Goal: Task Accomplishment & Management: Manage account settings

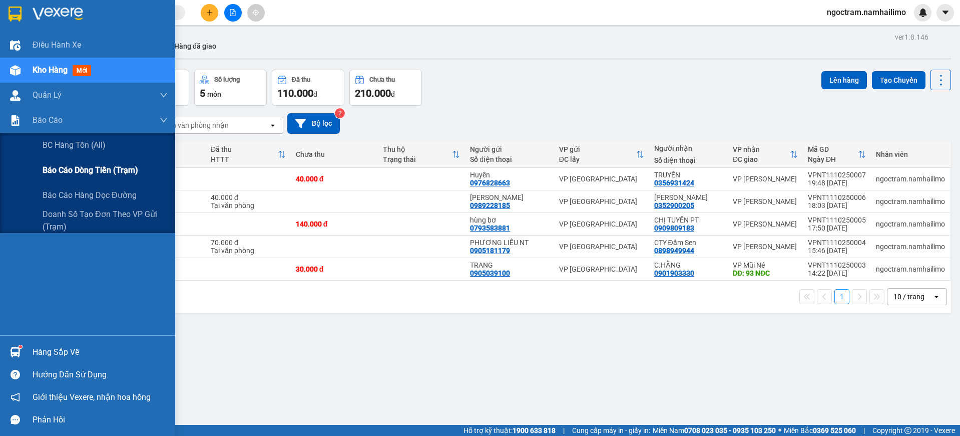
click at [78, 169] on span "Báo cáo dòng tiền (trạm)" at bounding box center [91, 170] width 96 height 13
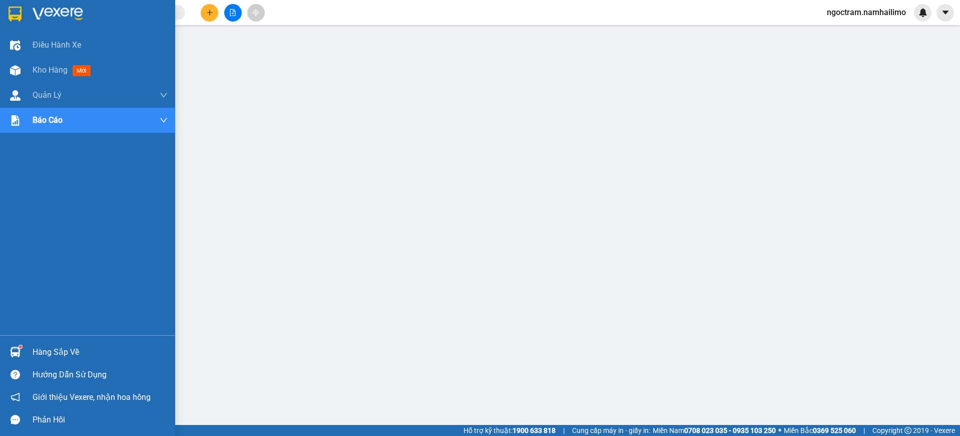
click at [24, 9] on div at bounding box center [87, 16] width 175 height 33
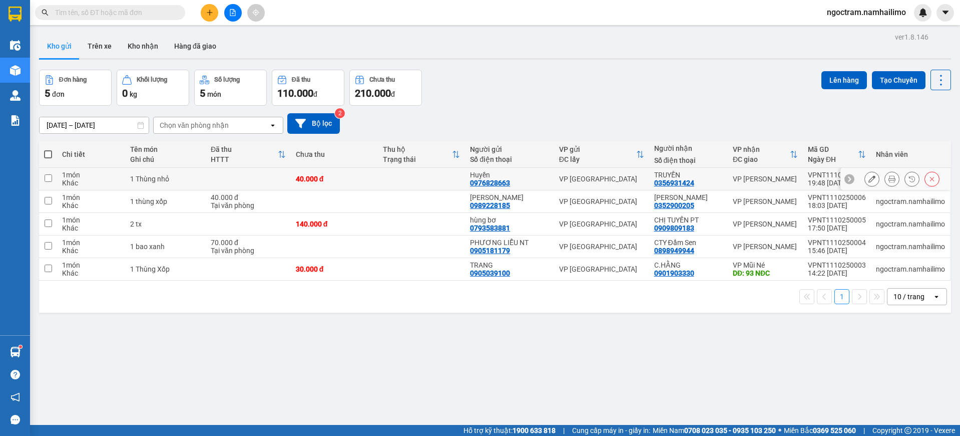
click at [49, 177] on input "checkbox" at bounding box center [49, 178] width 8 height 8
checkbox input "true"
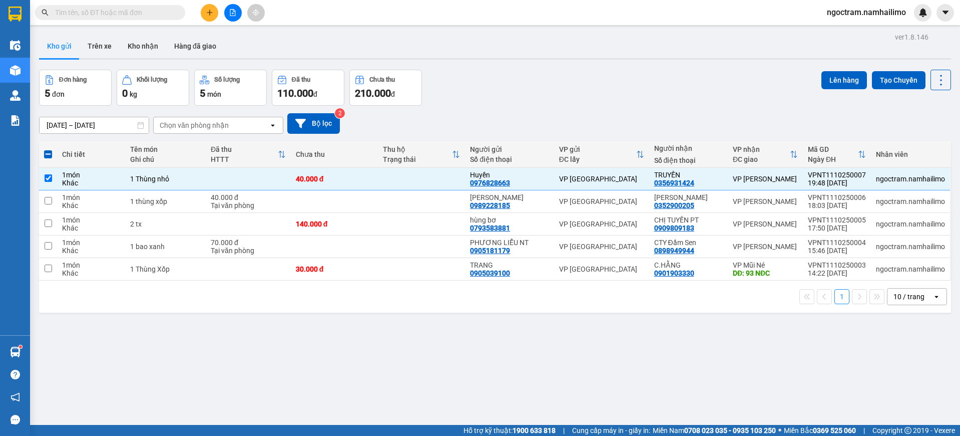
click at [50, 156] on span at bounding box center [48, 154] width 8 height 8
click at [48, 149] on input "checkbox" at bounding box center [48, 149] width 0 height 0
checkbox input "true"
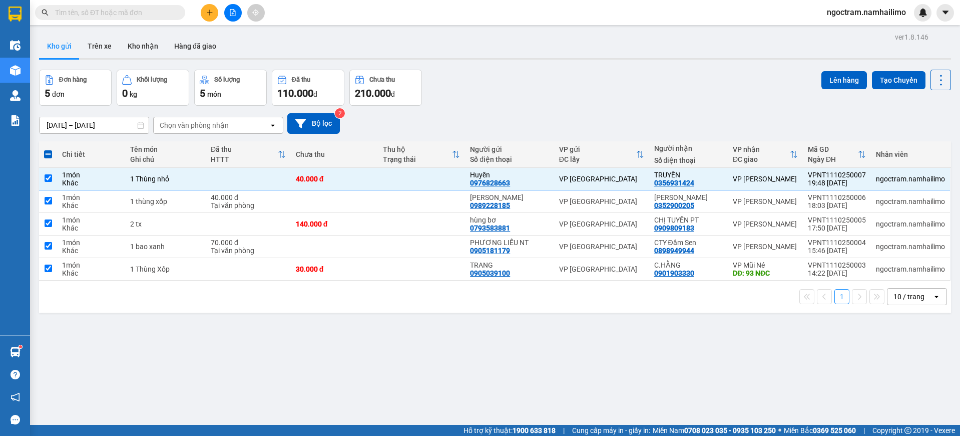
checkbox input "true"
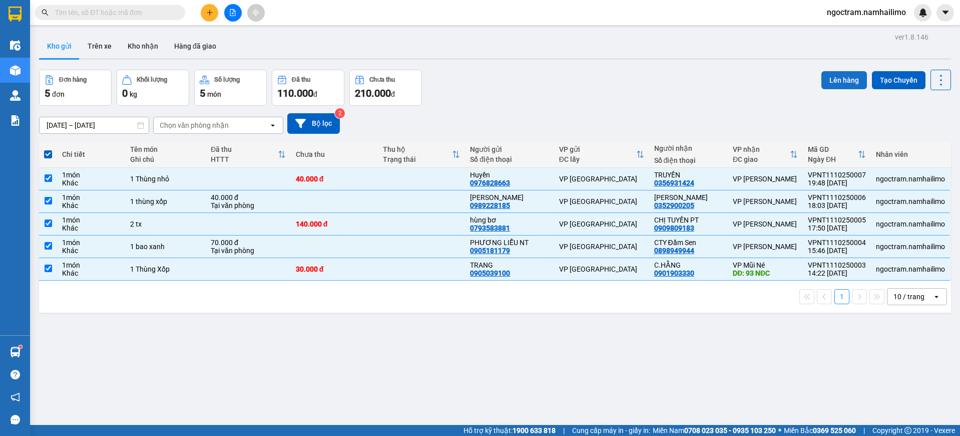
click at [843, 78] on button "Lên hàng" at bounding box center [845, 80] width 46 height 18
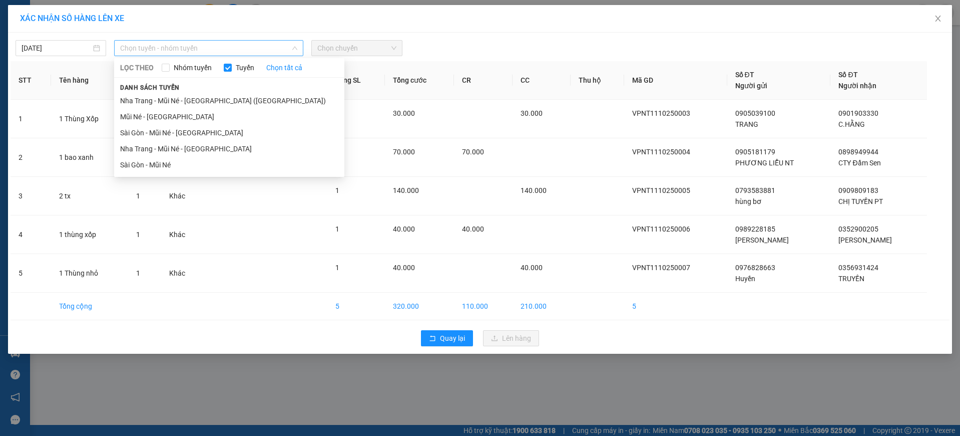
click at [185, 56] on div "Chọn tuyến - nhóm tuyến" at bounding box center [208, 48] width 189 height 16
click at [191, 143] on li "Nha Trang - Mũi Né - [GEOGRAPHIC_DATA]" at bounding box center [229, 149] width 230 height 16
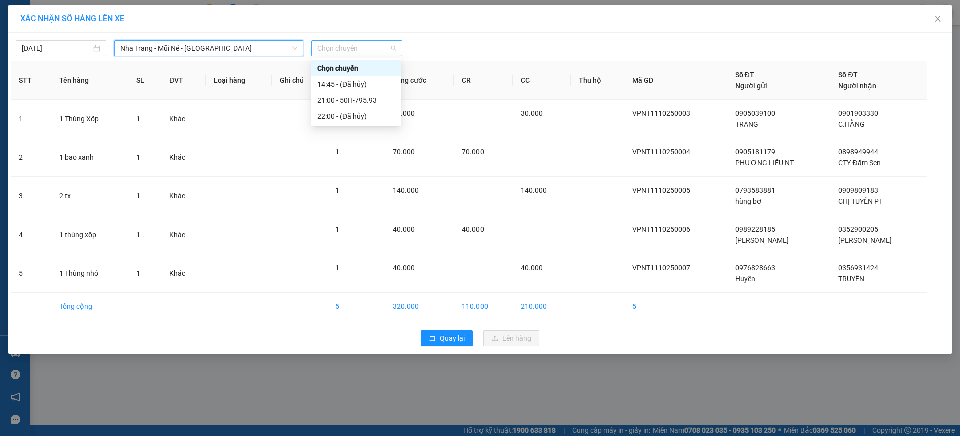
click at [374, 49] on span "Chọn chuyến" at bounding box center [356, 48] width 79 height 15
click at [364, 105] on div "21:00 - 50H-795.93" at bounding box center [356, 100] width 78 height 11
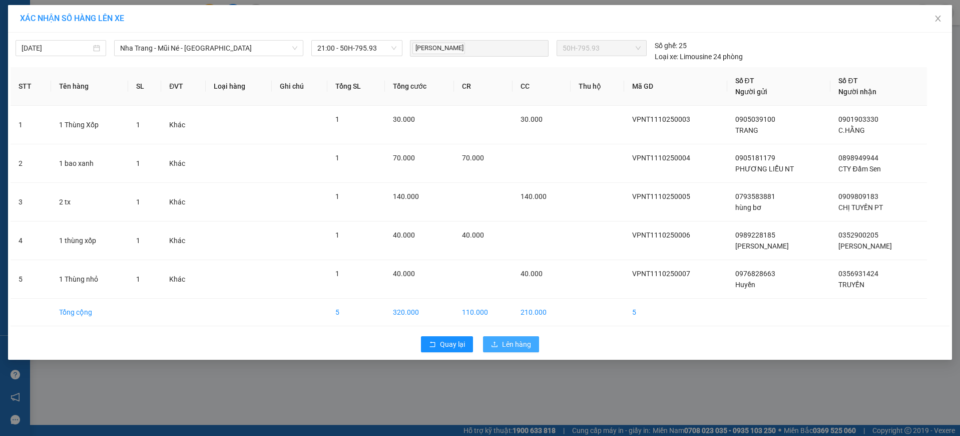
click at [520, 339] on span "Lên hàng" at bounding box center [516, 343] width 29 height 11
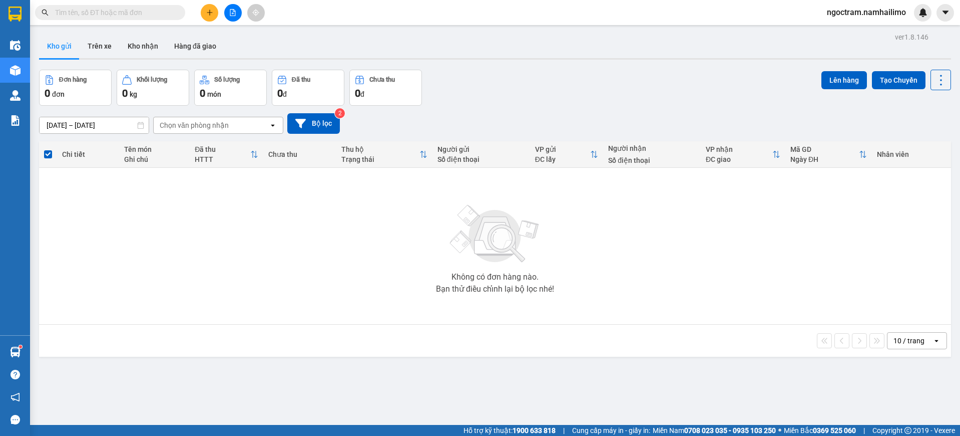
click at [98, 330] on div "10 / trang open" at bounding box center [495, 340] width 912 height 32
click at [60, 47] on button "Kho gửi" at bounding box center [59, 46] width 41 height 24
click at [86, 46] on button "Trên xe" at bounding box center [100, 46] width 40 height 24
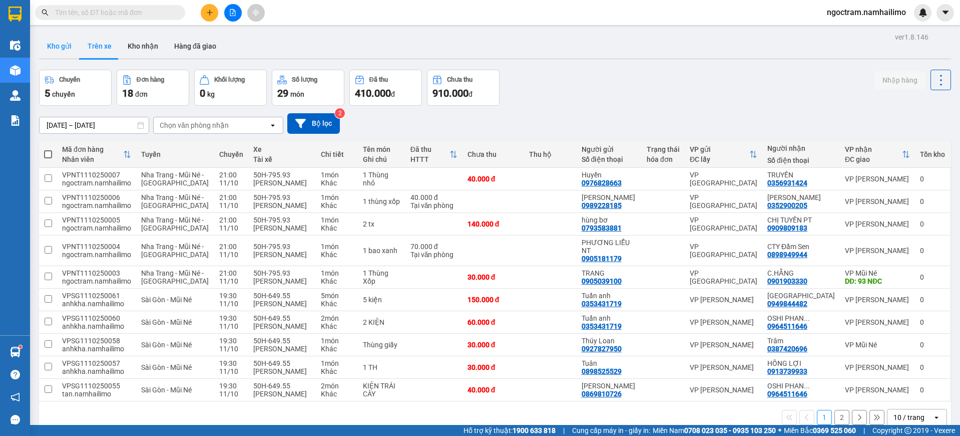
click at [59, 55] on button "Kho gửi" at bounding box center [59, 46] width 41 height 24
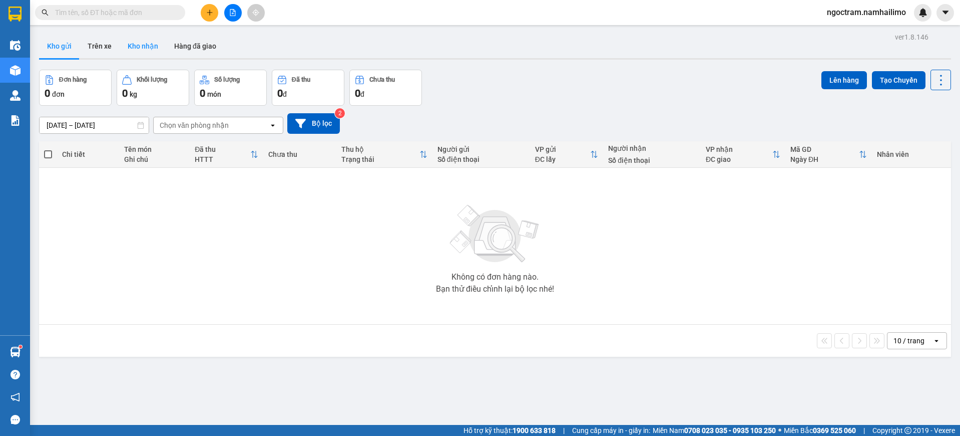
click at [143, 52] on button "Kho nhận" at bounding box center [143, 46] width 47 height 24
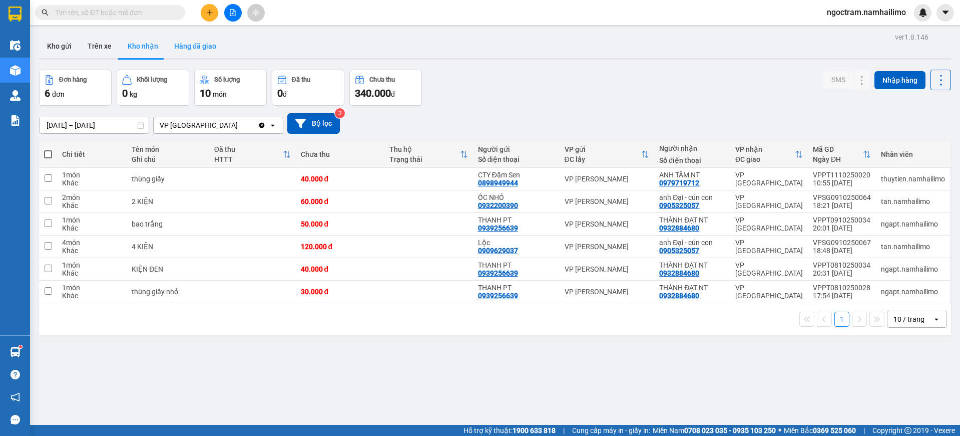
click at [210, 45] on button "Hàng đã giao" at bounding box center [195, 46] width 58 height 24
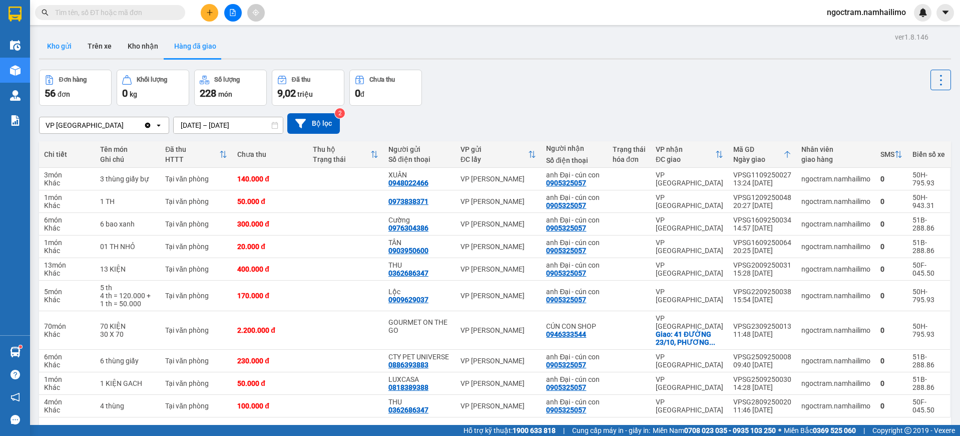
click at [63, 52] on button "Kho gửi" at bounding box center [59, 46] width 41 height 24
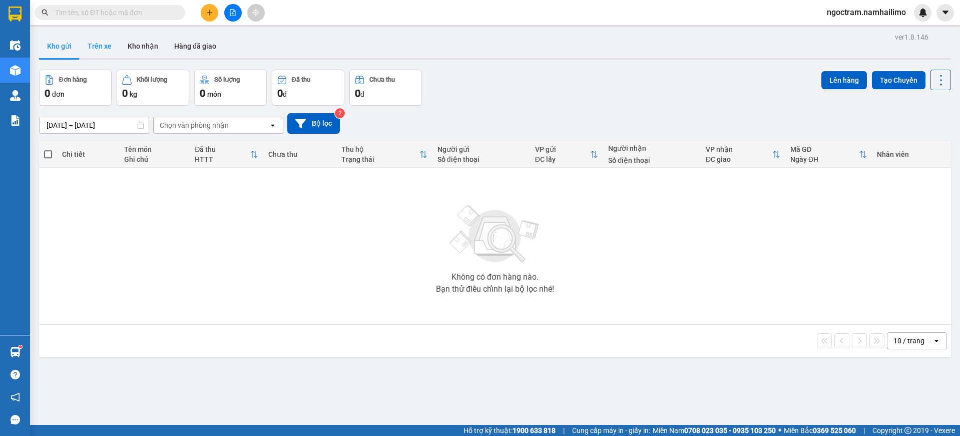
click at [103, 49] on button "Trên xe" at bounding box center [100, 46] width 40 height 24
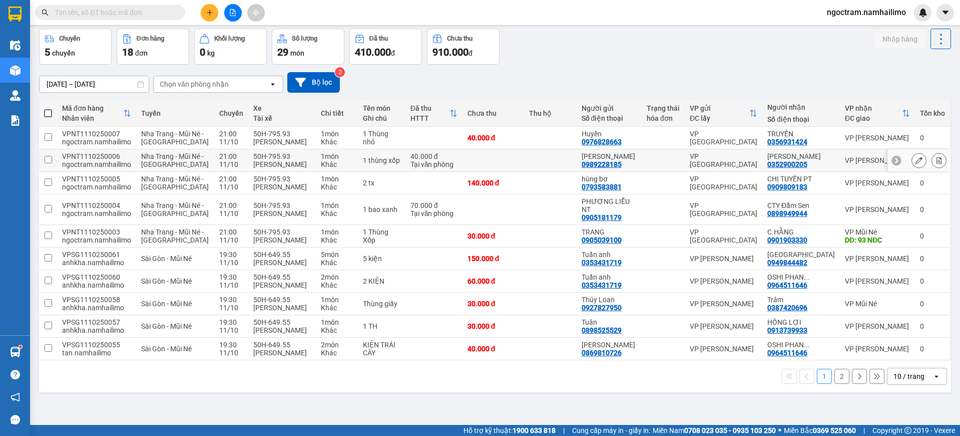
scroll to position [90, 0]
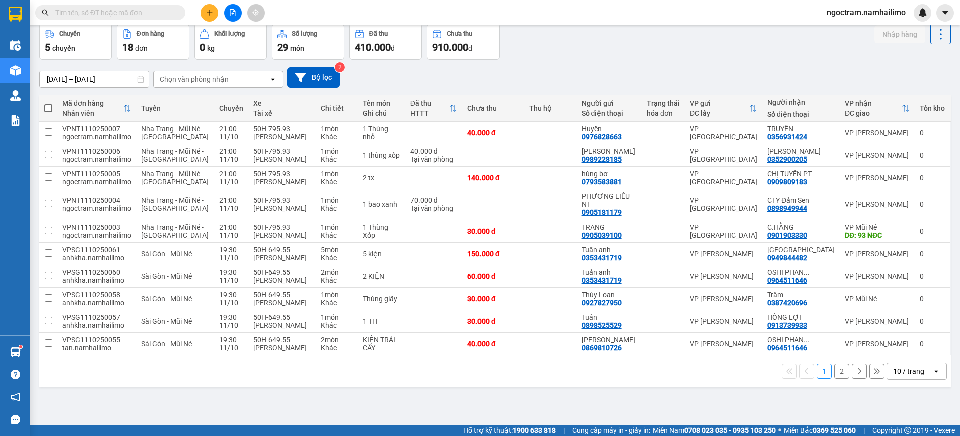
click at [835, 379] on button "2" at bounding box center [842, 371] width 15 height 15
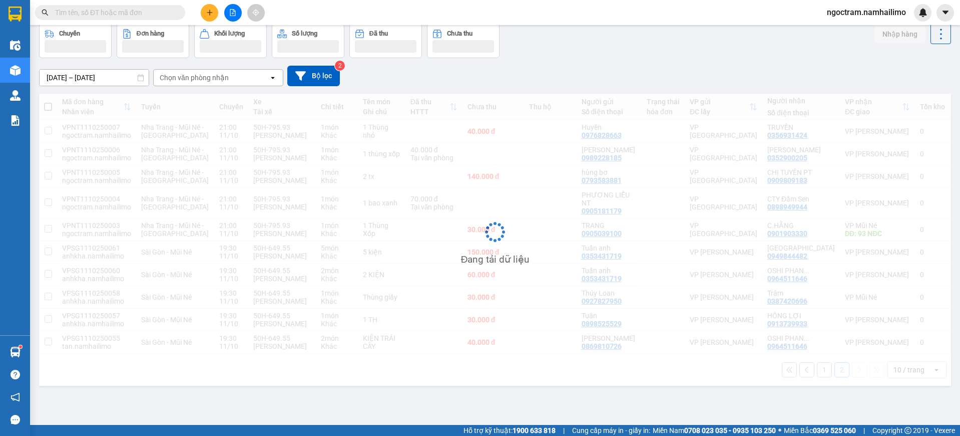
scroll to position [46, 0]
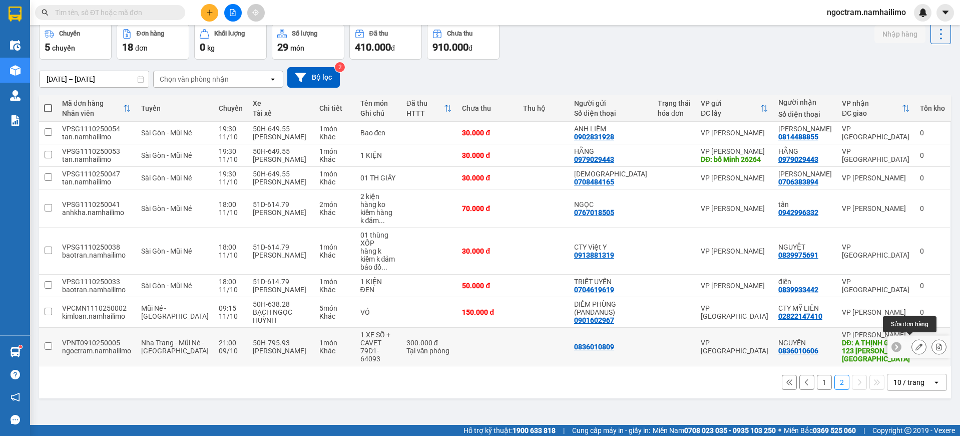
click at [916, 344] on icon at bounding box center [919, 346] width 7 height 7
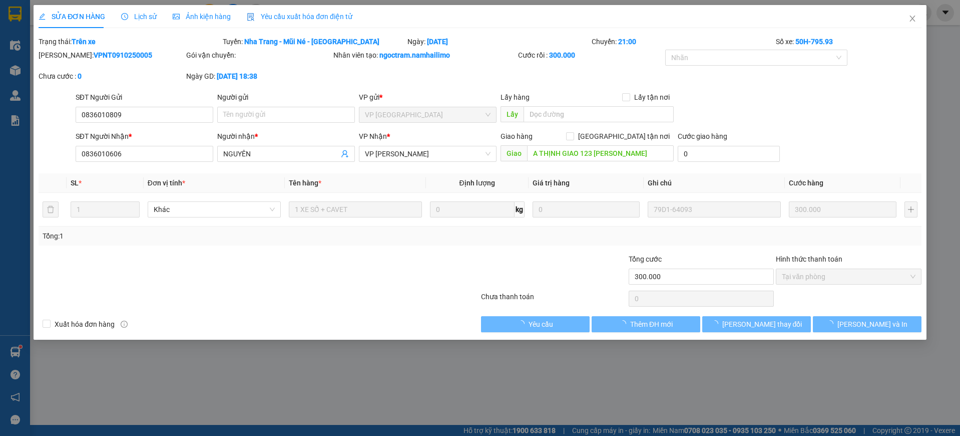
type input "0836010809"
type input "0836010606"
type input "NGUYÊN"
type input "A THỊNH GIAO 123 [PERSON_NAME]"
type input "300.000"
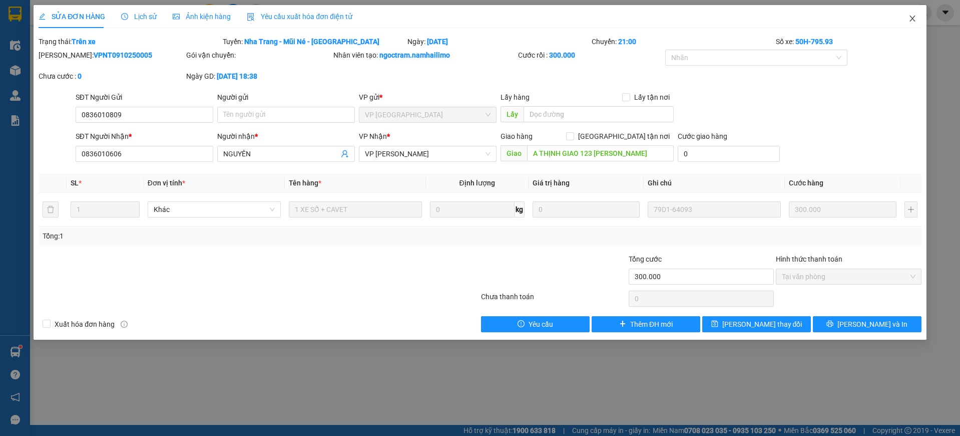
click at [913, 20] on icon "close" at bounding box center [913, 19] width 8 height 8
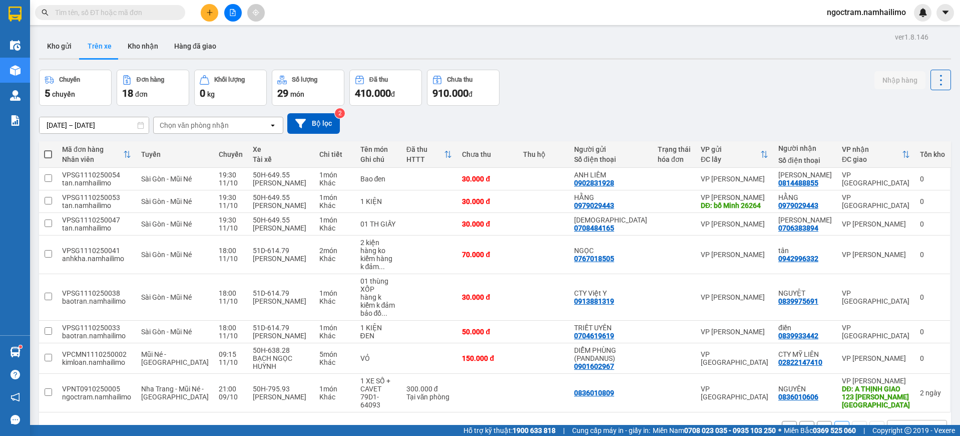
click at [107, 128] on input "[DATE] – [DATE]" at bounding box center [94, 125] width 109 height 16
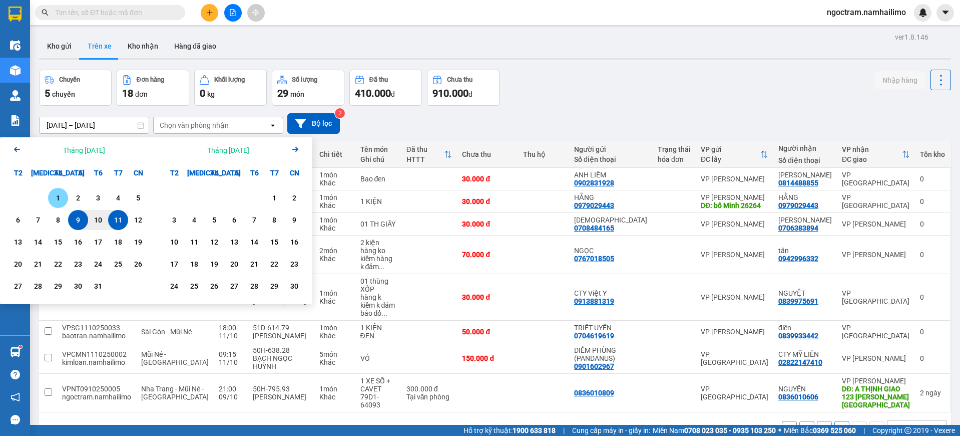
drag, startPoint x: 60, startPoint y: 197, endPoint x: 64, endPoint y: 205, distance: 8.7
click at [61, 196] on div "1" at bounding box center [58, 198] width 14 height 12
click at [114, 218] on div "11" at bounding box center [118, 220] width 14 height 12
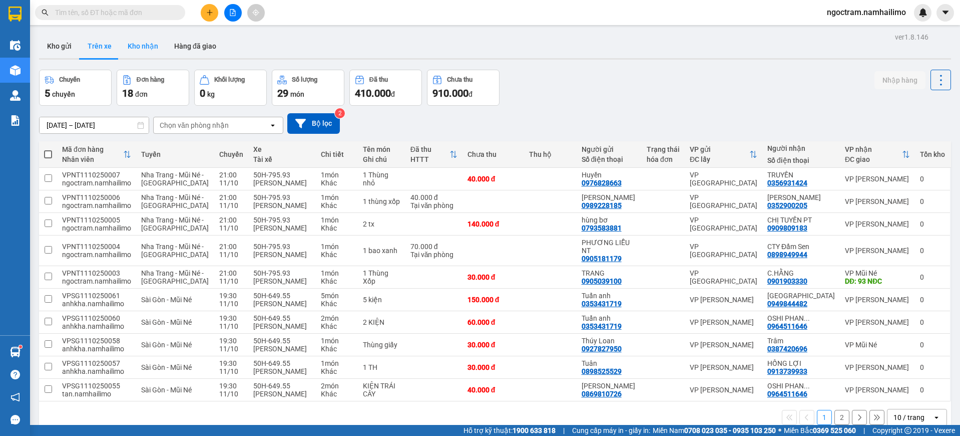
click at [151, 47] on button "Kho nhận" at bounding box center [143, 46] width 47 height 24
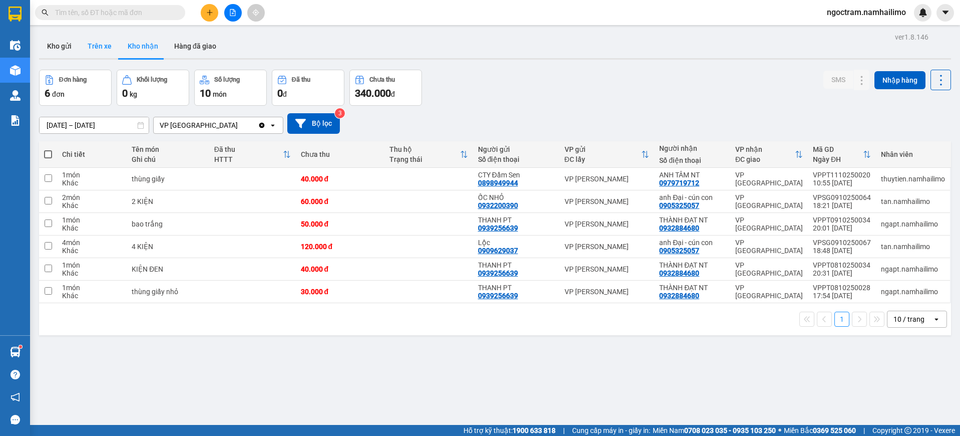
click at [91, 46] on button "Trên xe" at bounding box center [100, 46] width 40 height 24
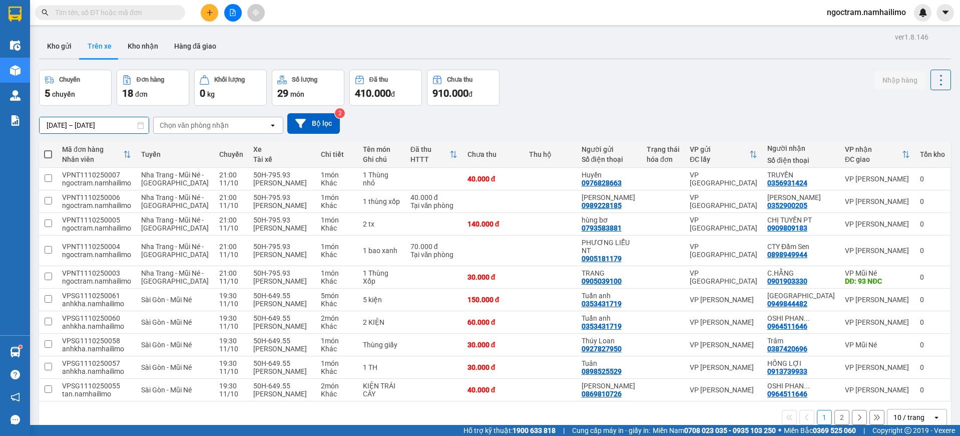
click at [96, 126] on input "[DATE] – [DATE]" at bounding box center [94, 125] width 109 height 16
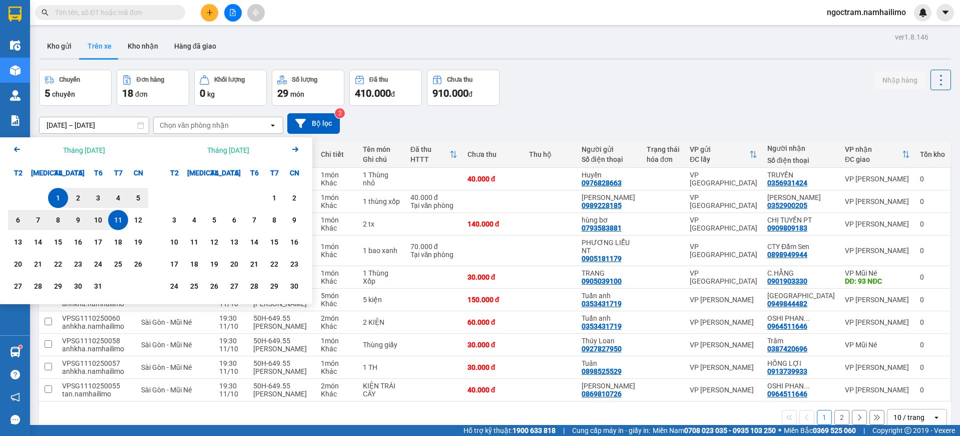
click at [18, 153] on icon "Arrow Left" at bounding box center [17, 149] width 12 height 12
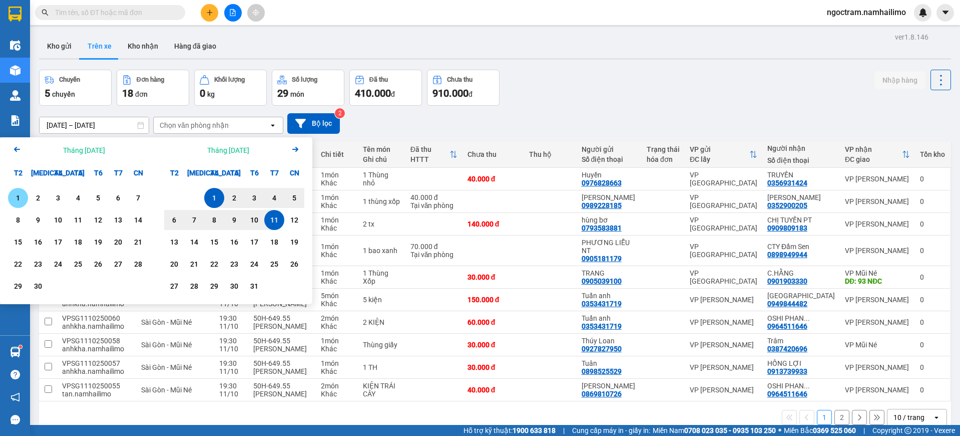
click at [22, 204] on div "1" at bounding box center [18, 198] width 14 height 12
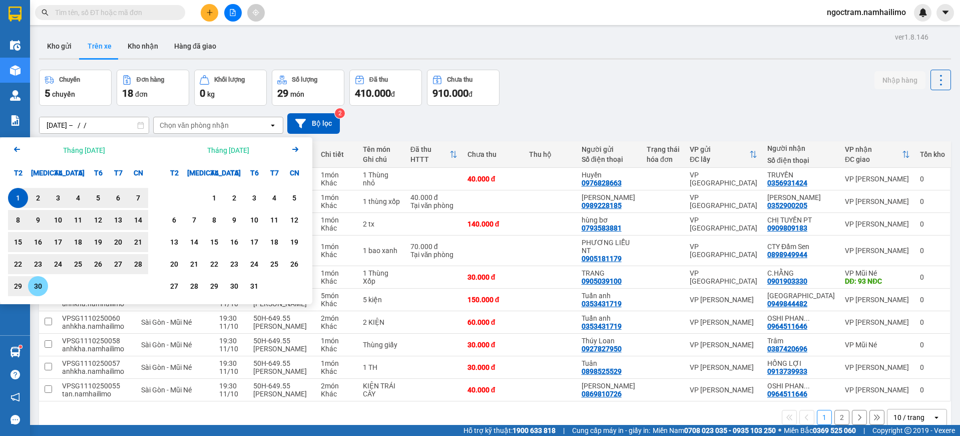
click at [44, 290] on div "30" at bounding box center [38, 286] width 14 height 12
type input "[DATE] – [DATE]"
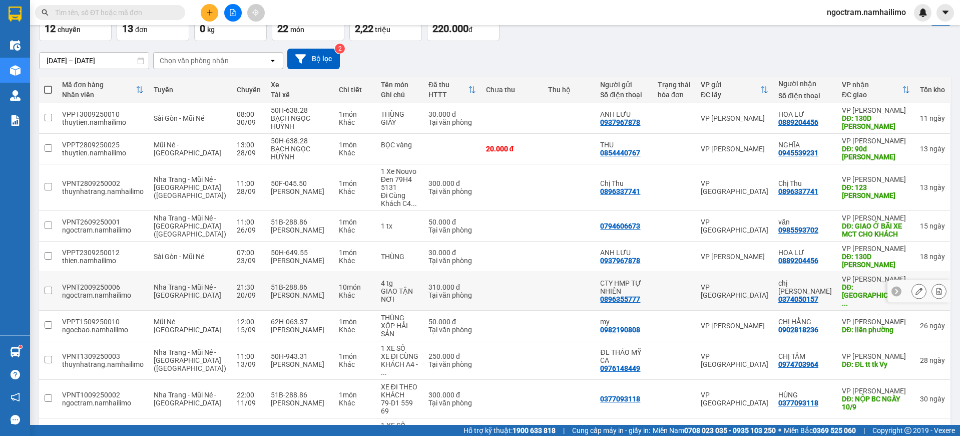
scroll to position [43, 0]
